Goal: Task Accomplishment & Management: Manage account settings

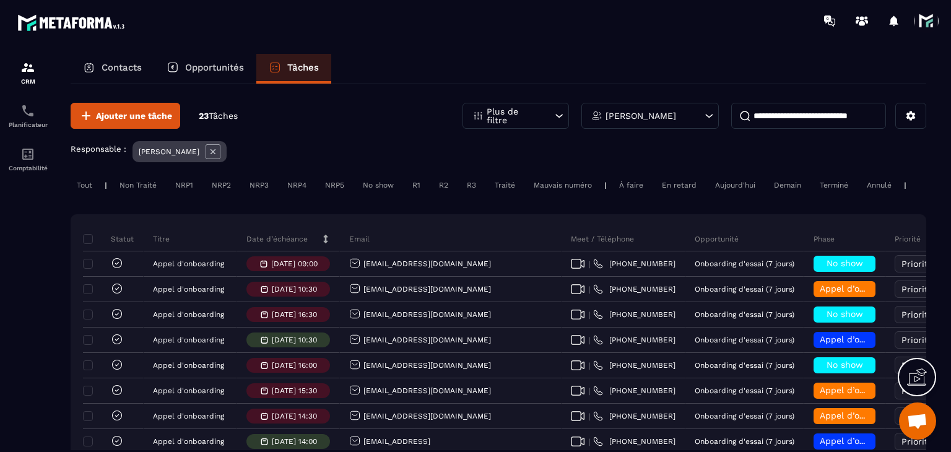
click at [261, 251] on div "Date d’échéance" at bounding box center [288, 239] width 103 height 25
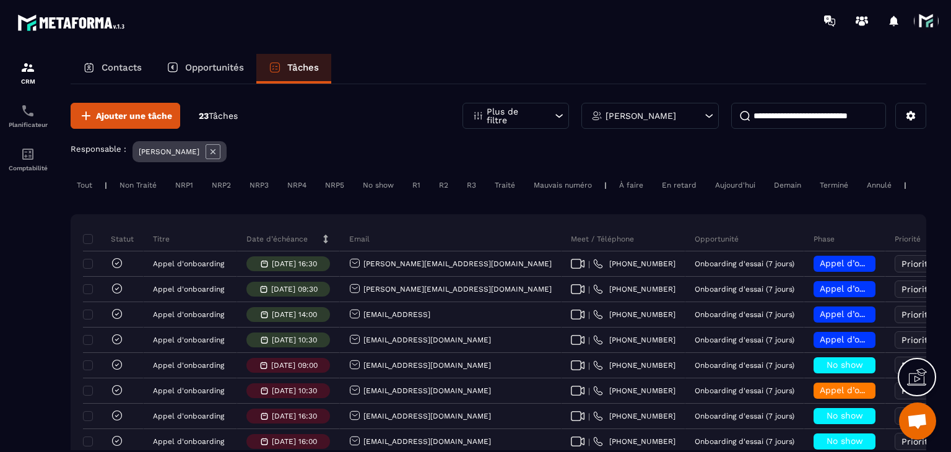
click at [261, 251] on div "Date d’échéance" at bounding box center [288, 239] width 103 height 25
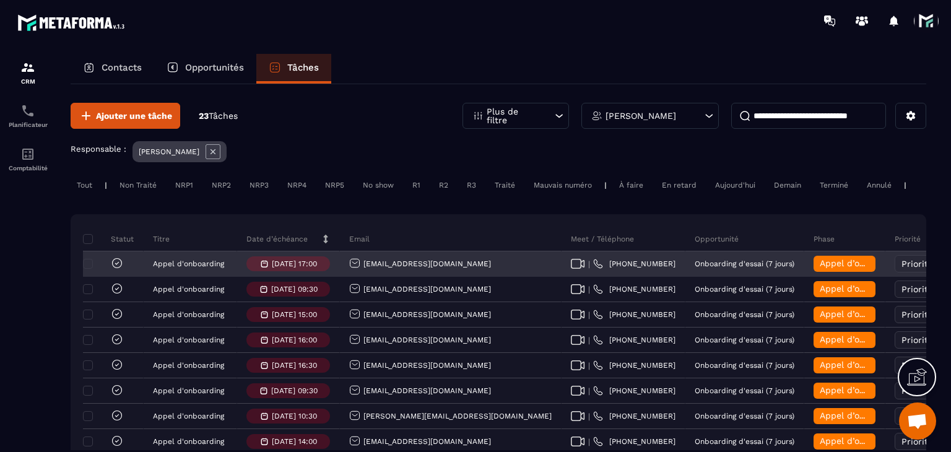
drag, startPoint x: 484, startPoint y: 278, endPoint x: 326, endPoint y: 279, distance: 157.9
click at [326, 277] on tr "Appel d'onboarding [DATE] 17:00 [EMAIL_ADDRESS][DOMAIN_NAME] | [PHONE_NUMBER] O…" at bounding box center [737, 263] width 1308 height 25
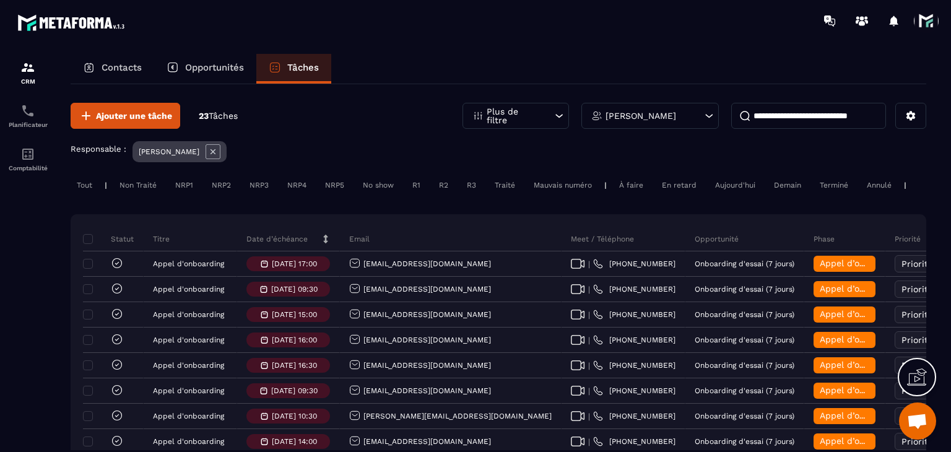
copy tr "[EMAIL_ADDRESS][DOMAIN_NAME]"
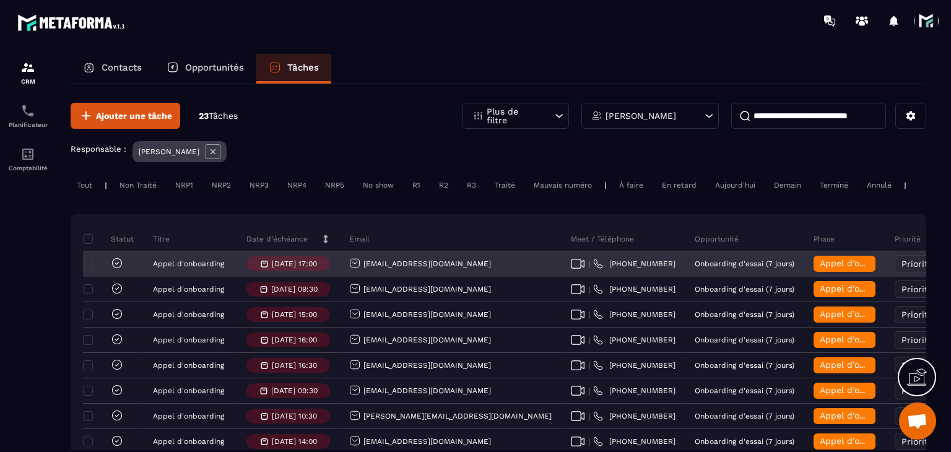
click at [804, 263] on div "Appel d’onboarding terminée" at bounding box center [844, 264] width 81 height 25
click at [820, 268] on span "Appel d’onboarding terminée" at bounding box center [882, 263] width 124 height 10
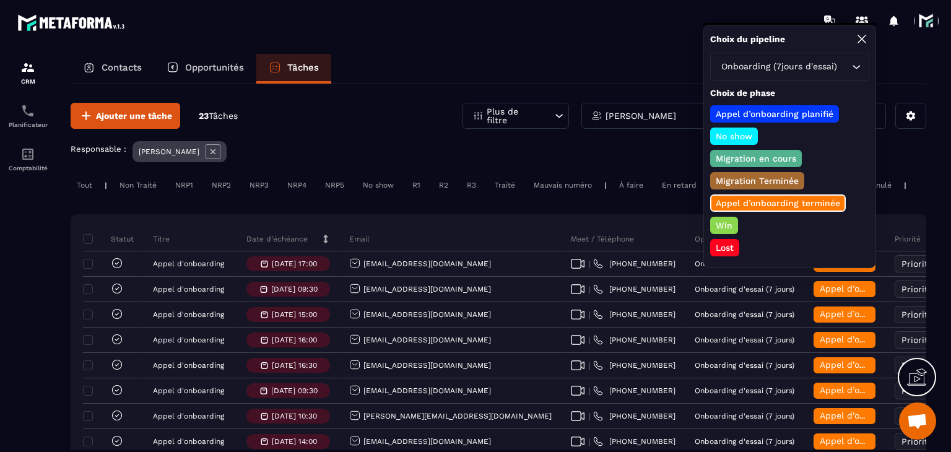
click at [727, 228] on div "Win" at bounding box center [724, 225] width 28 height 17
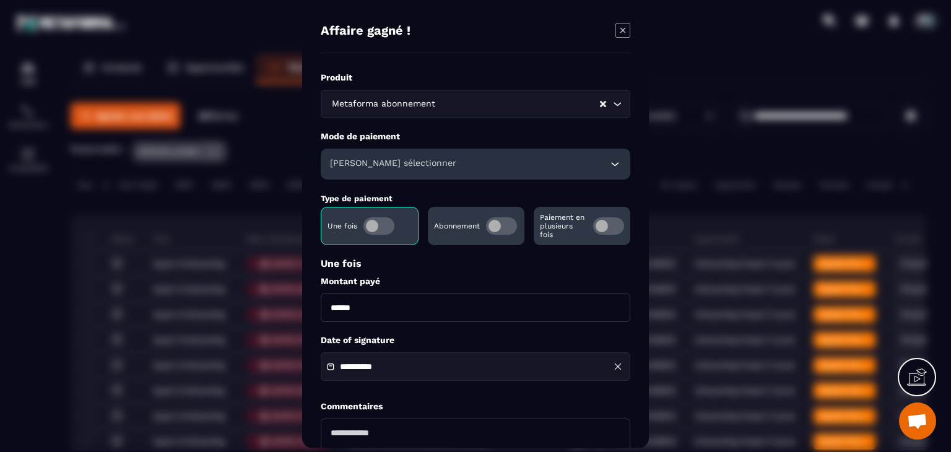
click at [500, 220] on span "Modal window" at bounding box center [501, 225] width 31 height 17
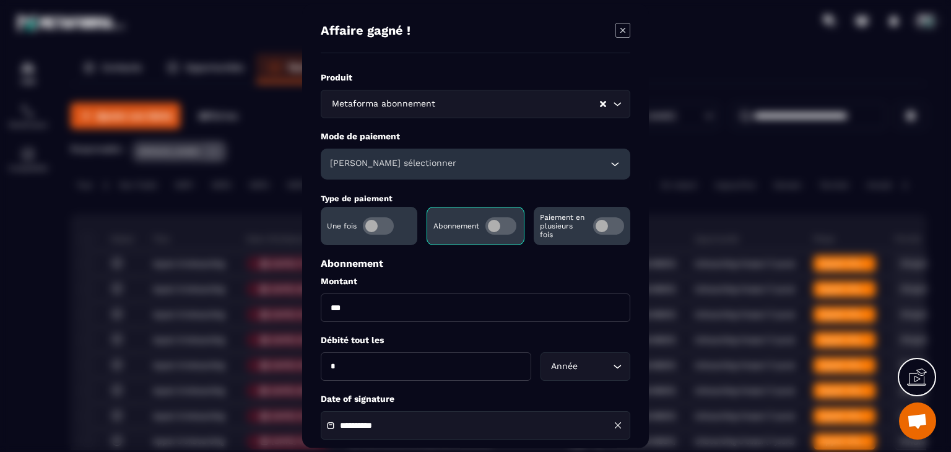
click at [389, 316] on input "***" at bounding box center [476, 307] width 310 height 28
type input "**"
click at [602, 389] on div "**********" at bounding box center [476, 318] width 310 height 493
click at [584, 370] on input "Search for option" at bounding box center [595, 367] width 29 height 14
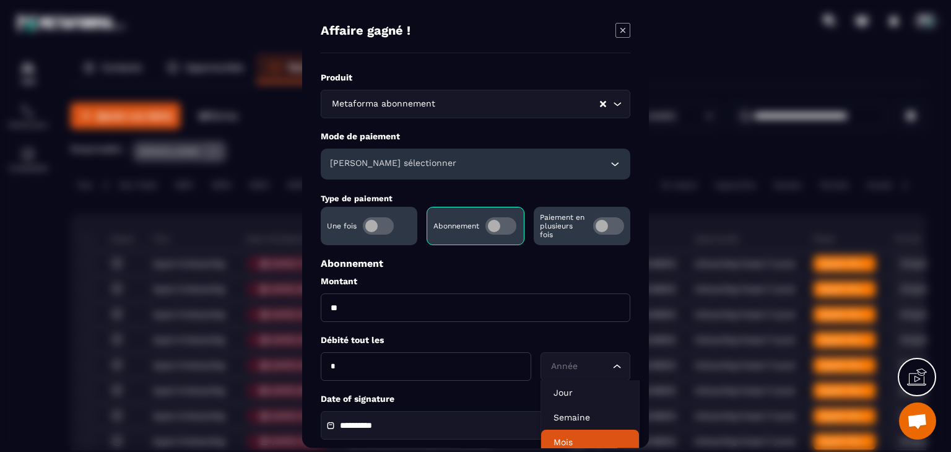
click at [576, 435] on li "Mois" at bounding box center [590, 442] width 98 height 25
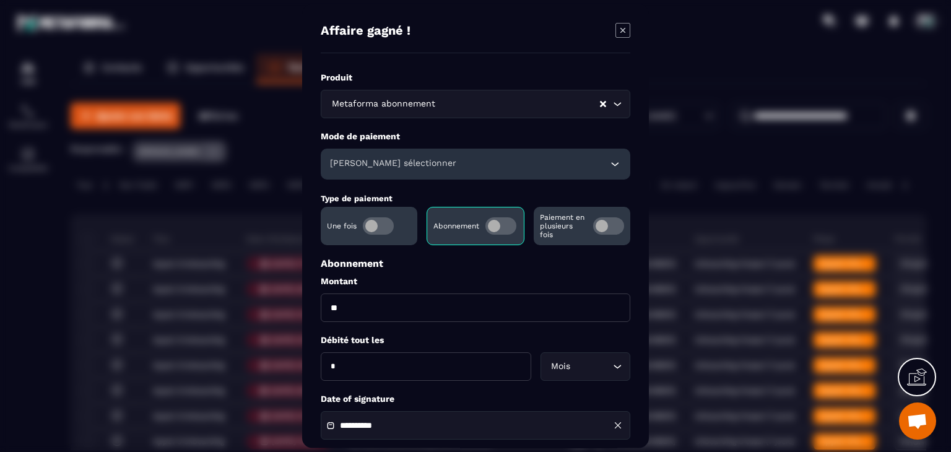
click at [406, 162] on h6 "[PERSON_NAME] sélectionner" at bounding box center [393, 164] width 126 height 12
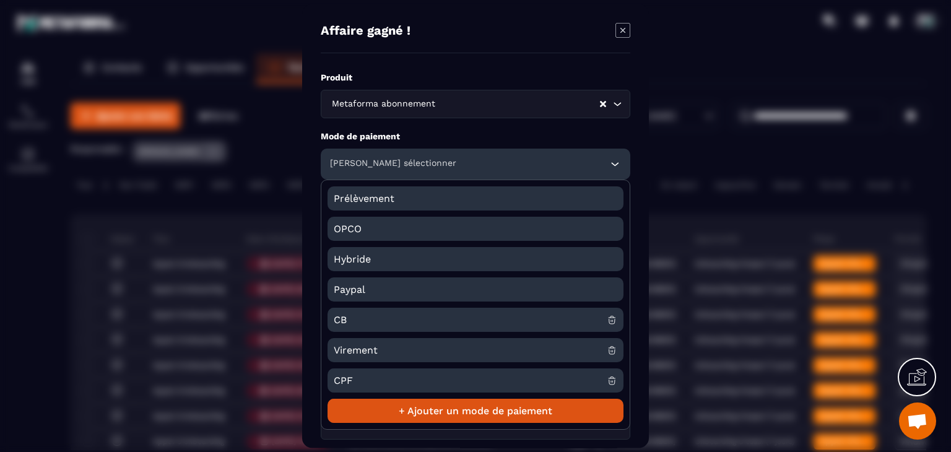
click at [369, 319] on span "CB" at bounding box center [470, 320] width 273 height 24
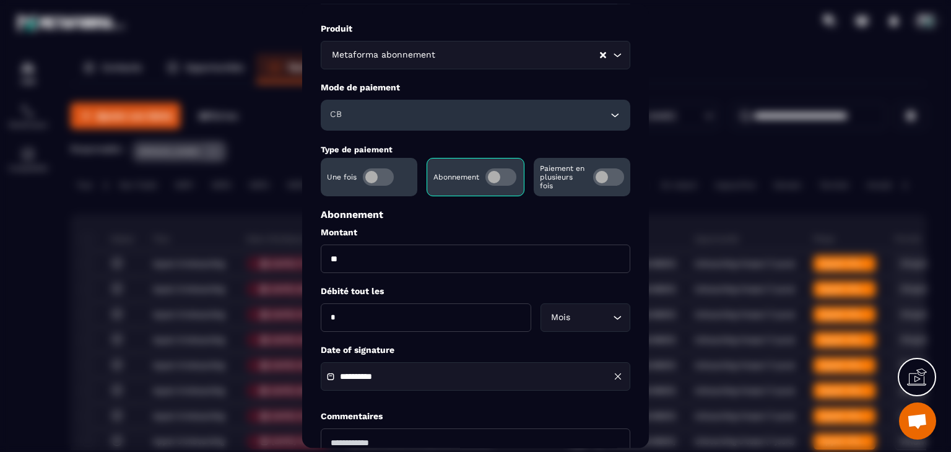
scroll to position [124, 0]
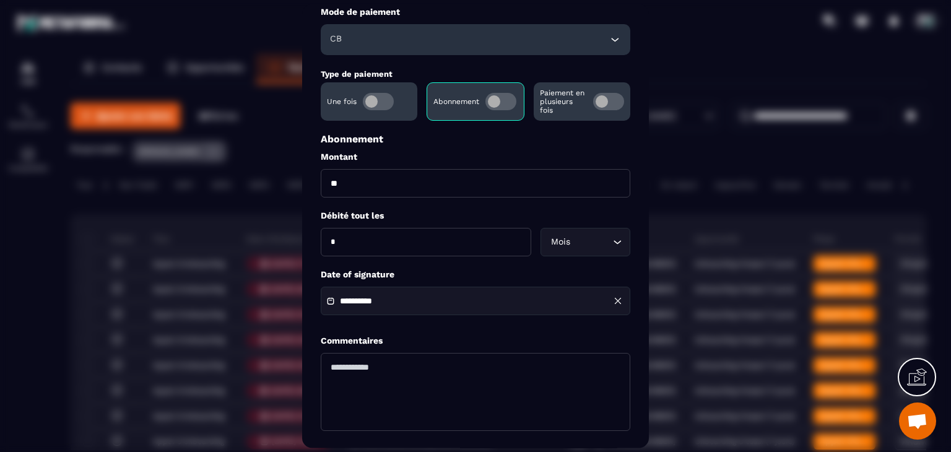
click at [443, 310] on div "**********" at bounding box center [476, 301] width 310 height 28
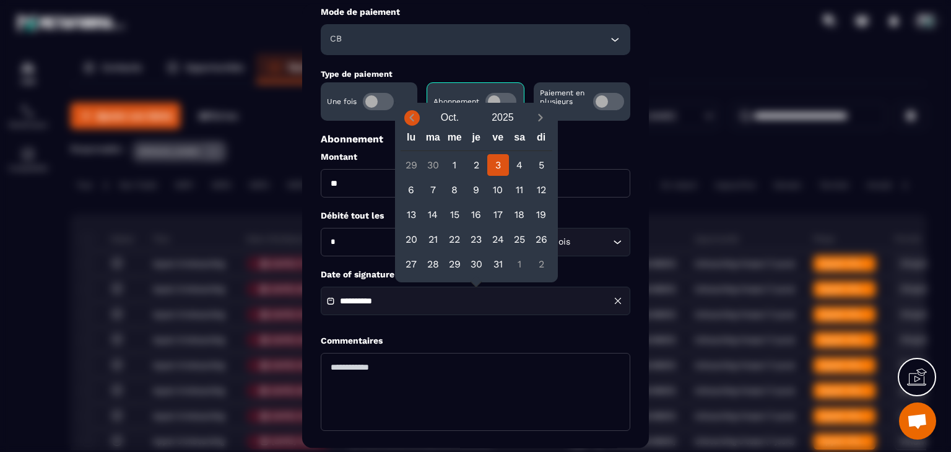
click at [409, 112] on icon "Previous month" at bounding box center [412, 117] width 12 height 12
click at [415, 210] on div "14" at bounding box center [412, 215] width 22 height 22
type input "**********"
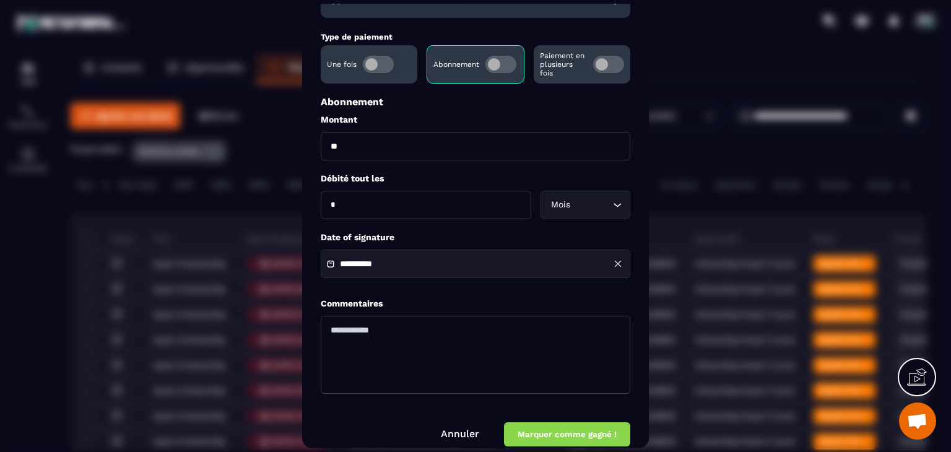
scroll to position [178, 0]
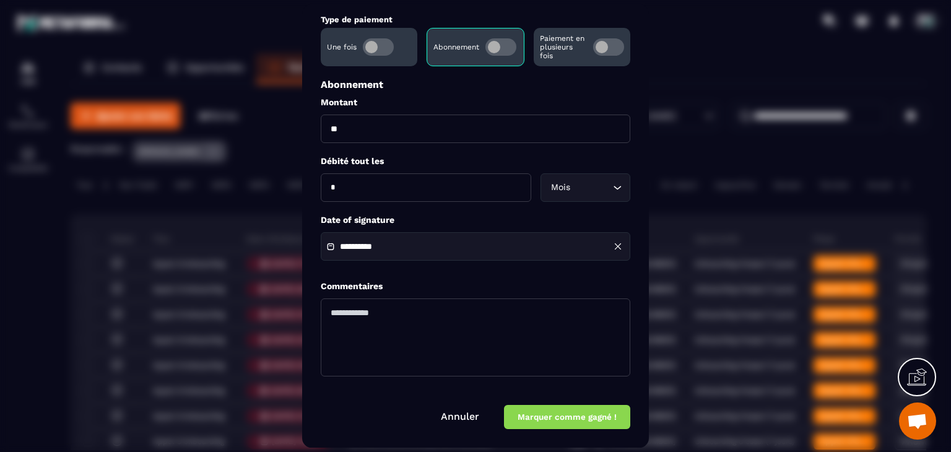
click at [571, 404] on form "**********" at bounding box center [476, 162] width 310 height 536
click at [571, 410] on button "Marquer comme gagné !" at bounding box center [567, 418] width 126 height 24
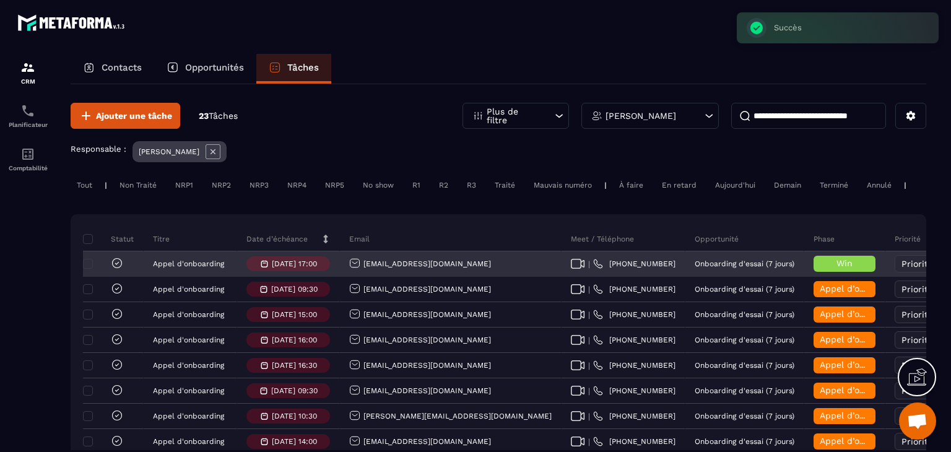
click at [114, 269] on icon at bounding box center [117, 263] width 12 height 12
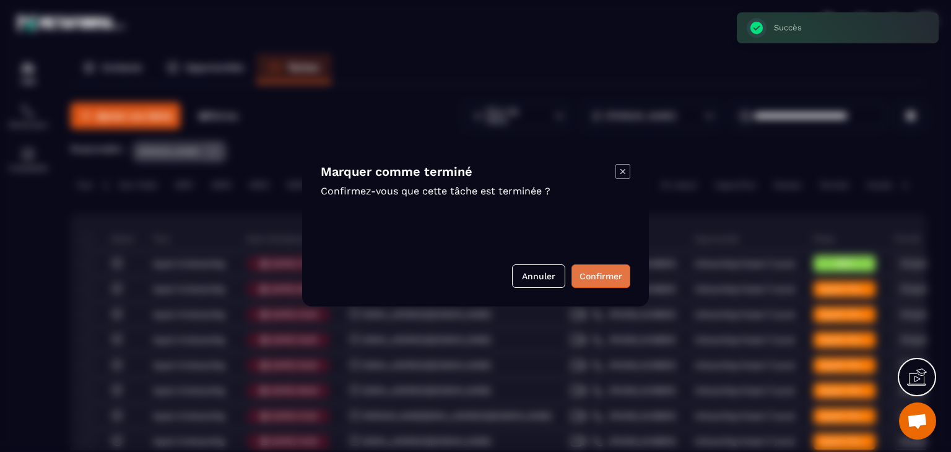
click at [601, 275] on button "Confirmer" at bounding box center [600, 276] width 59 height 24
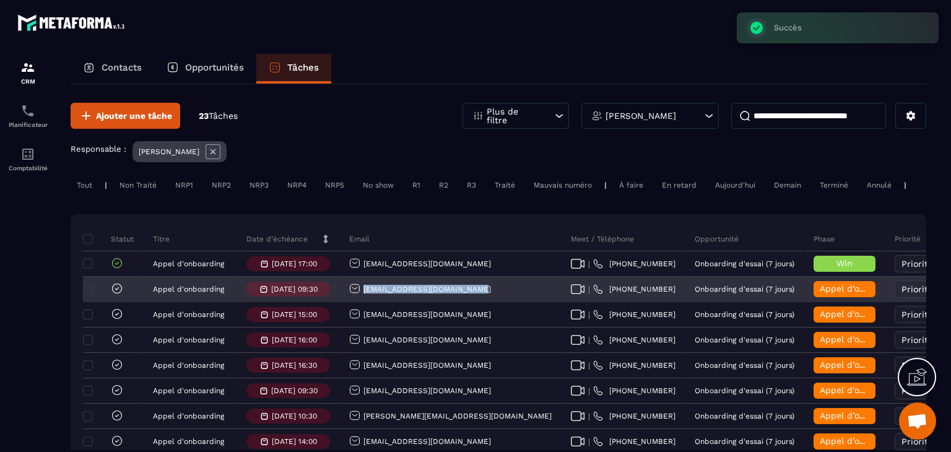
drag, startPoint x: 479, startPoint y: 300, endPoint x: 354, endPoint y: 296, distance: 125.8
click at [354, 296] on div "[EMAIL_ADDRESS][DOMAIN_NAME]" at bounding box center [451, 289] width 222 height 25
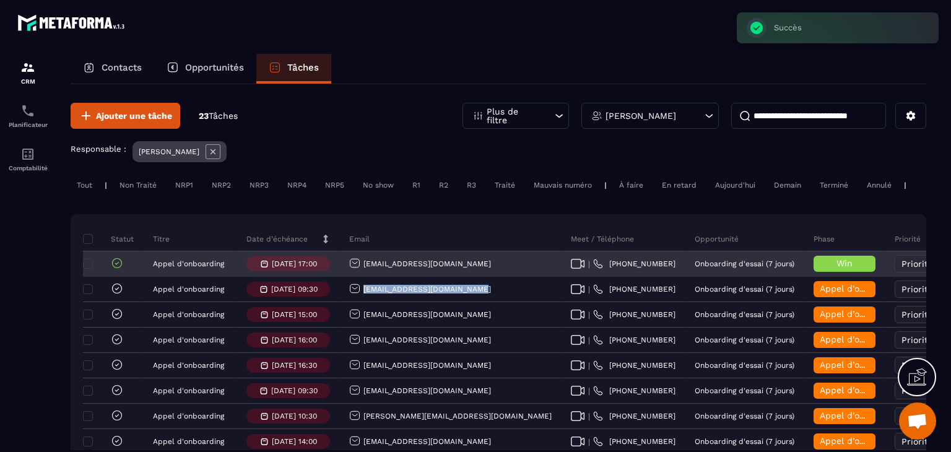
copy p "[EMAIL_ADDRESS][DOMAIN_NAME]"
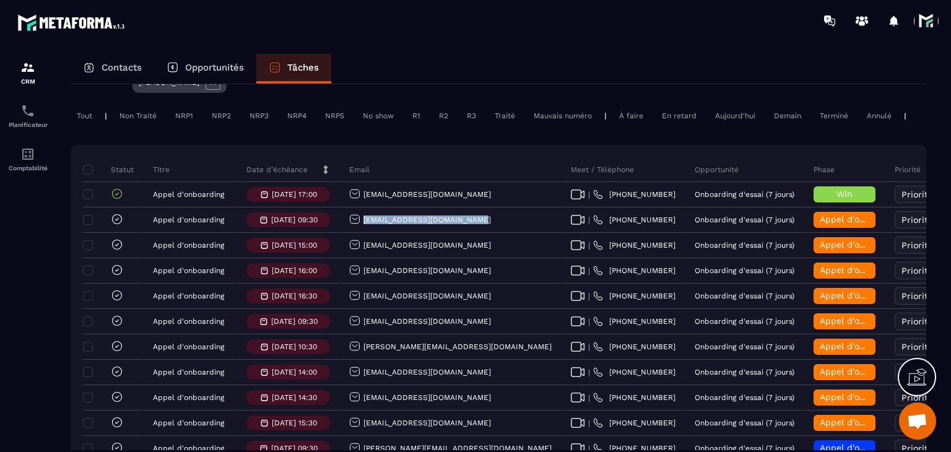
scroll to position [43, 0]
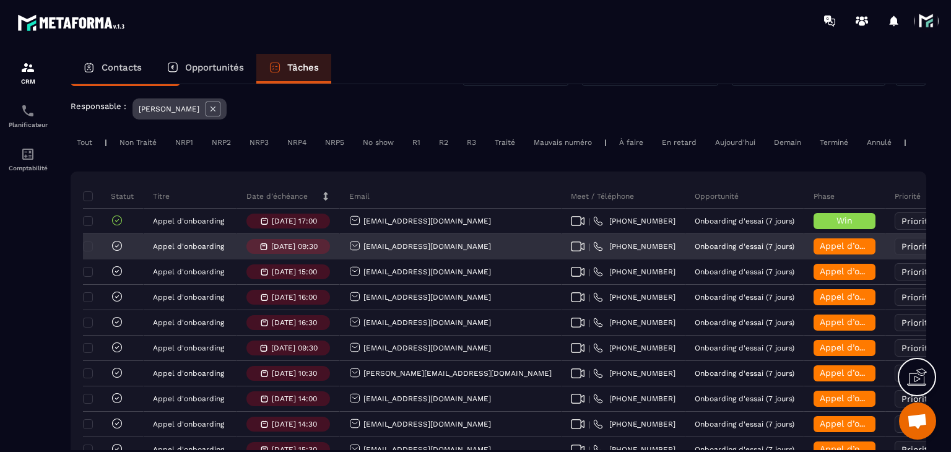
click at [804, 259] on div "Appel d’onboarding terminée" at bounding box center [844, 247] width 81 height 25
click at [820, 251] on span "Appel d’onboarding terminée" at bounding box center [882, 246] width 124 height 10
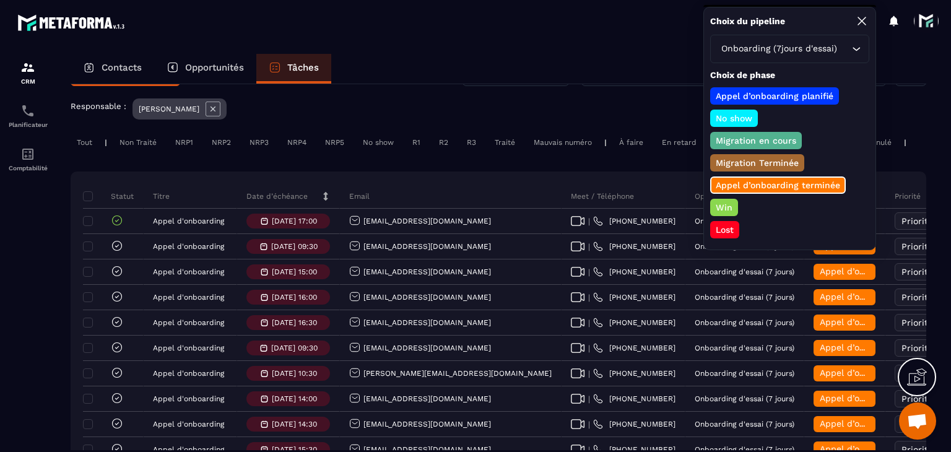
click at [714, 227] on p "Lost" at bounding box center [725, 230] width 22 height 12
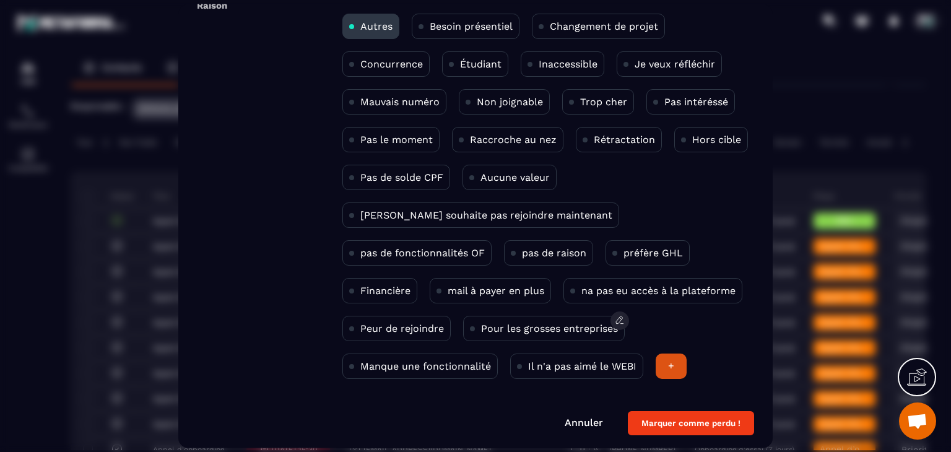
scroll to position [80, 0]
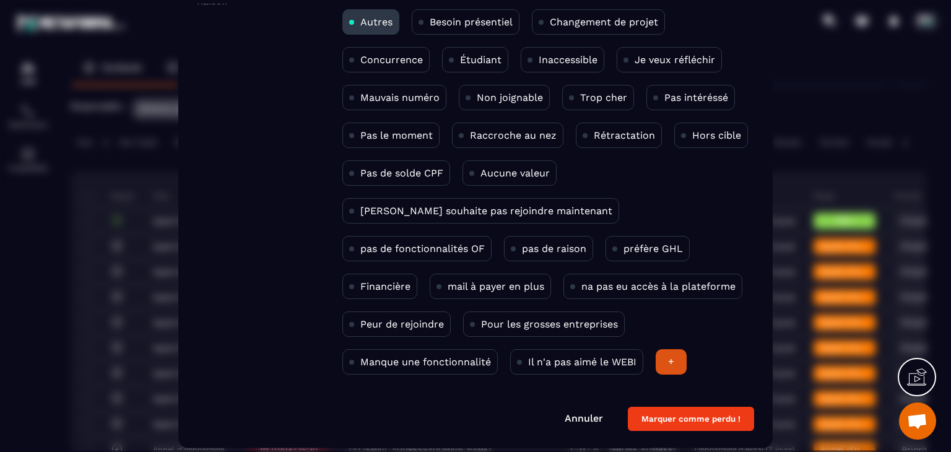
click at [703, 407] on button "Marquer comme perdu !" at bounding box center [691, 419] width 126 height 24
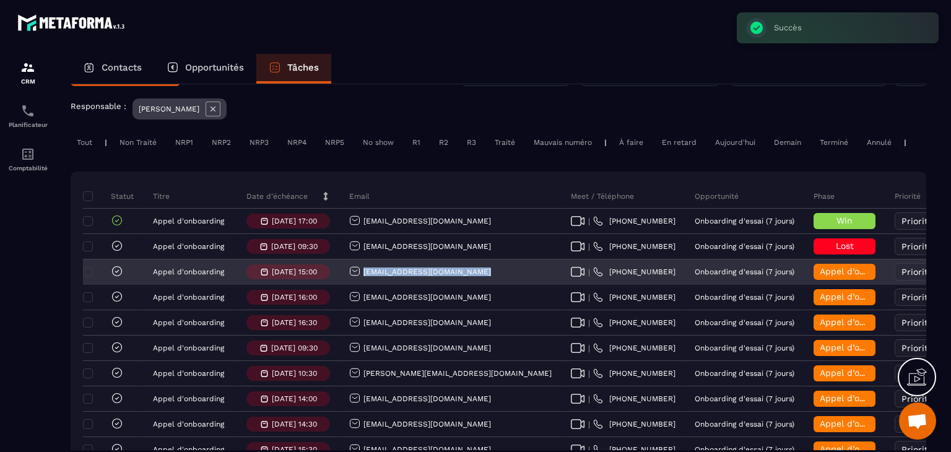
drag, startPoint x: 487, startPoint y: 281, endPoint x: 360, endPoint y: 285, distance: 126.4
click at [360, 285] on div "[EMAIL_ADDRESS][DOMAIN_NAME]" at bounding box center [451, 272] width 222 height 25
copy p "[EMAIL_ADDRESS][DOMAIN_NAME]"
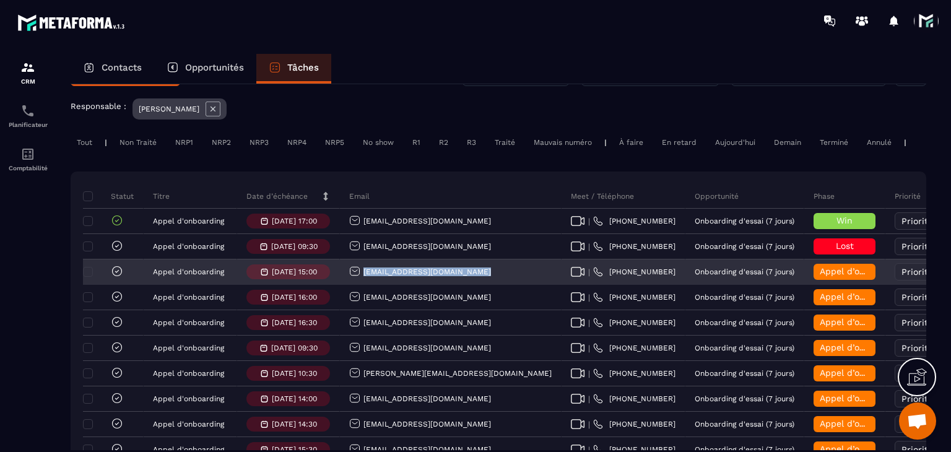
click at [393, 285] on div "[EMAIL_ADDRESS][DOMAIN_NAME]" at bounding box center [451, 272] width 222 height 25
click at [385, 279] on div "[EMAIL_ADDRESS][DOMAIN_NAME]" at bounding box center [420, 272] width 142 height 13
